Goal: Navigation & Orientation: Understand site structure

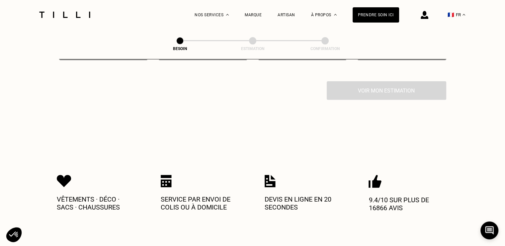
scroll to position [299, 0]
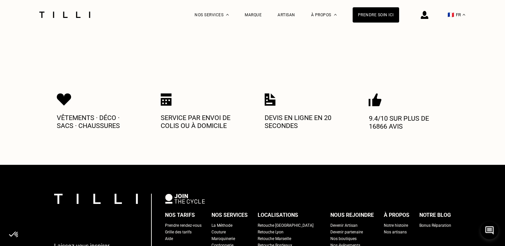
click at [198, 114] on p "Service par envoi de colis ou à domicile" at bounding box center [201, 122] width 80 height 16
click at [294, 114] on p "Devis en ligne en 20 secondes" at bounding box center [305, 122] width 80 height 16
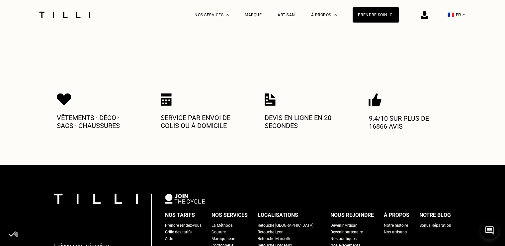
click at [222, 114] on p "Service par envoi de colis ou à domicile" at bounding box center [201, 122] width 80 height 16
click at [289, 10] on div "Artisan" at bounding box center [286, 15] width 18 height 30
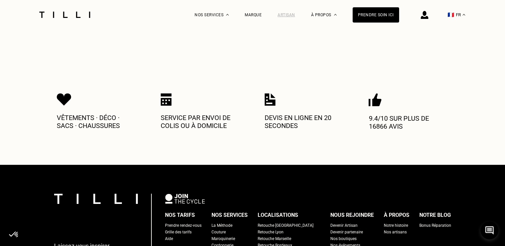
click at [290, 15] on div "Artisan" at bounding box center [286, 15] width 18 height 5
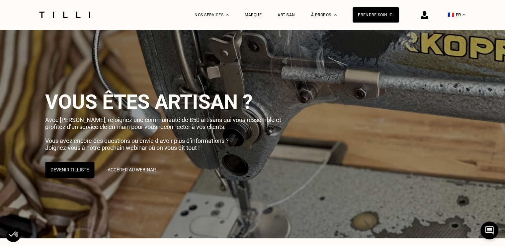
click at [247, 14] on div "La Méthode Retoucherie Maroquinerie Broderie Cordonnerie Nos prix Nos services …" at bounding box center [296, 15] width 204 height 30
click at [254, 15] on div "Marque" at bounding box center [253, 15] width 17 height 5
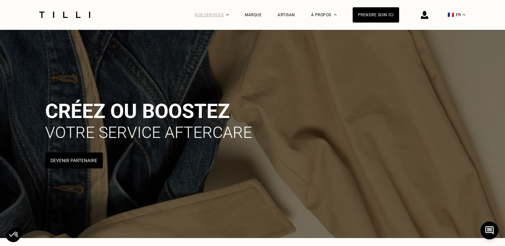
click at [216, 12] on div "Nos services" at bounding box center [211, 15] width 34 height 30
click at [384, 12] on div "Prendre soin ici" at bounding box center [375, 14] width 46 height 15
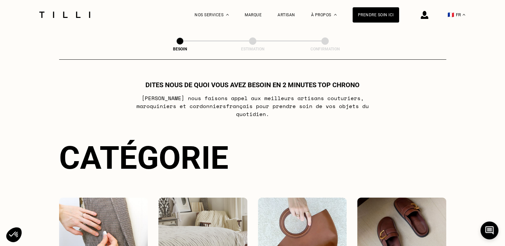
click at [428, 17] on img at bounding box center [425, 15] width 8 height 8
click at [86, 16] on img at bounding box center [65, 15] width 56 height 6
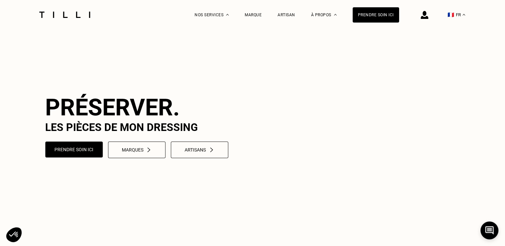
click at [124, 121] on h1 "Préserver." at bounding box center [297, 107] width 505 height 27
